Goal: Task Accomplishment & Management: Manage account settings

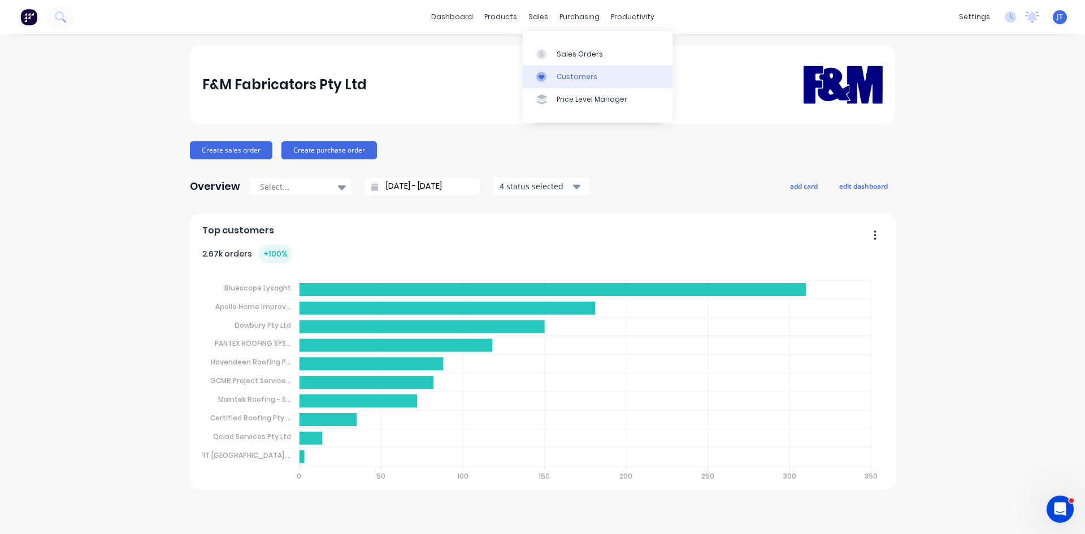
click at [552, 75] on div at bounding box center [544, 77] width 17 height 10
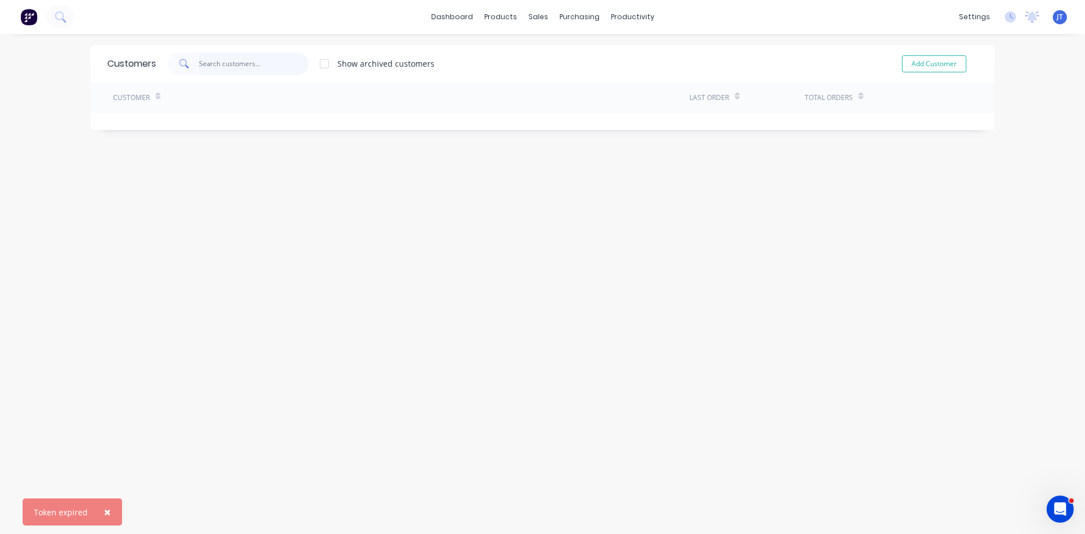
click at [241, 60] on input "text" at bounding box center [254, 64] width 110 height 23
click at [785, 386] on div "Customers Show archived customers Add Customer Customer Last Order Total Orders" at bounding box center [542, 295] width 904 height 500
click at [644, 377] on div "Customers Show archived customers Add Customer Customer Last Order Total Orders" at bounding box center [542, 295] width 904 height 500
click at [31, 19] on img at bounding box center [28, 16] width 17 height 17
